Goal: Find contact information: Obtain details needed to contact an individual or organization

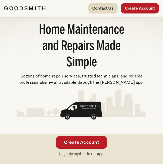
click at [96, 5] on link "Contact Us" at bounding box center [102, 8] width 29 height 10
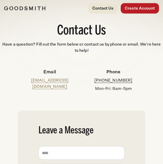
drag, startPoint x: 136, startPoint y: 80, endPoint x: 94, endPoint y: 80, distance: 41.9
drag, startPoint x: 136, startPoint y: 82, endPoint x: 89, endPoint y: 78, distance: 47.2
drag, startPoint x: 89, startPoint y: 78, endPoint x: 143, endPoint y: 69, distance: 54.7
click at [143, 69] on div "Phone [PHONE_NUMBER] Mon-Fri: 8am-5pm" at bounding box center [114, 80] width 64 height 32
drag, startPoint x: 130, startPoint y: 80, endPoint x: 140, endPoint y: 78, distance: 9.8
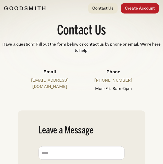
click at [140, 78] on p "[PHONE_NUMBER]" at bounding box center [113, 80] width 55 height 6
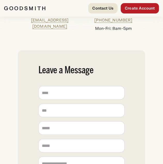
scroll to position [58, 0]
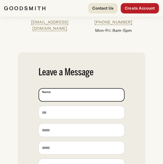
click at [87, 100] on input "Name (Required)" at bounding box center [81, 94] width 86 height 13
drag, startPoint x: 73, startPoint y: 95, endPoint x: 22, endPoint y: 88, distance: 51.1
click at [22, 88] on div "**********" at bounding box center [81, 158] width 127 height 212
type input "**********"
